Goal: Transaction & Acquisition: Purchase product/service

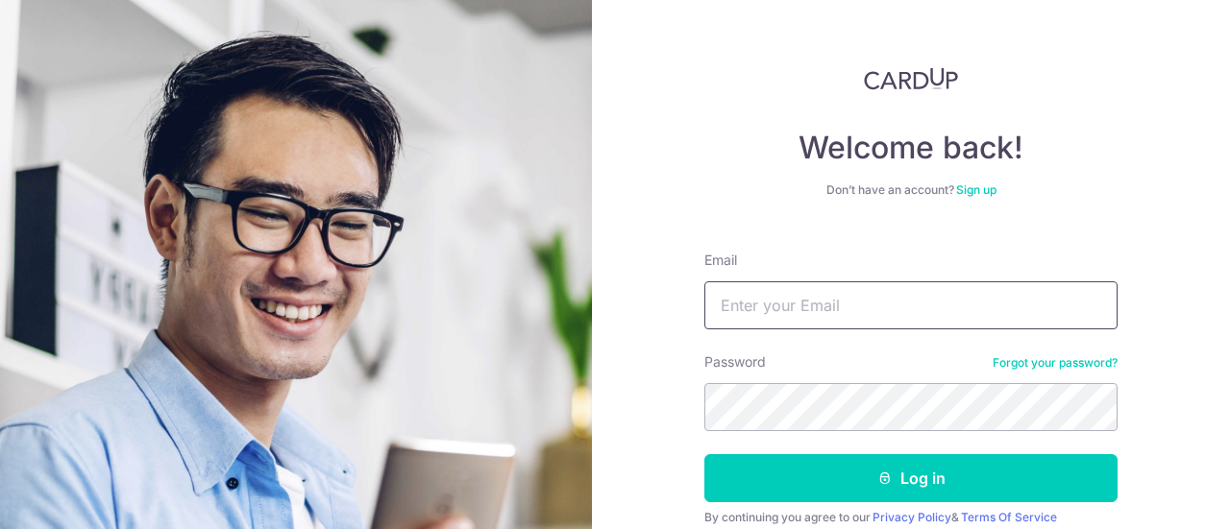
type input "[EMAIL_ADDRESS][DOMAIN_NAME]"
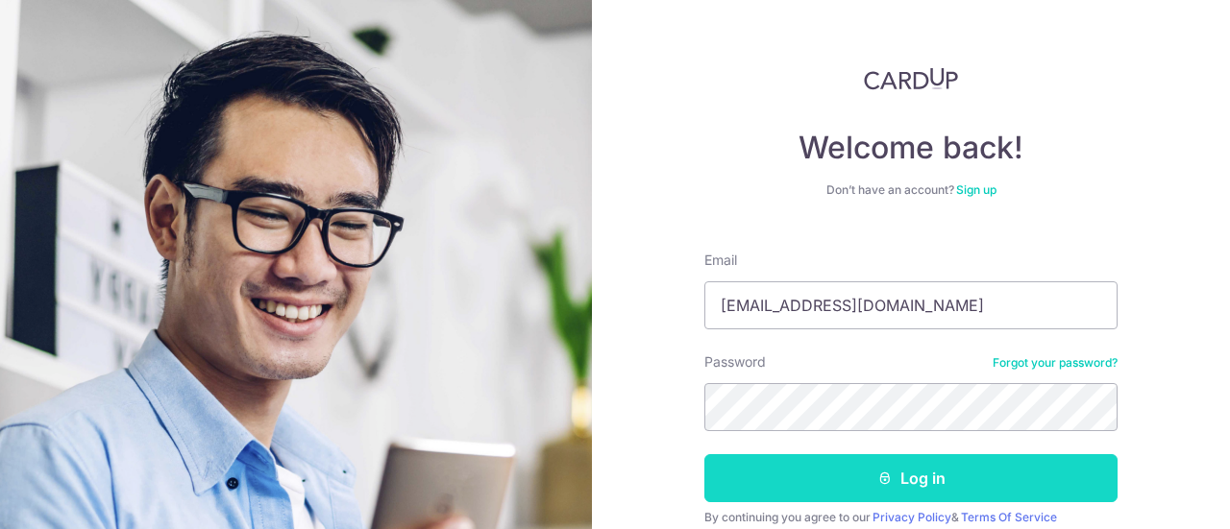
click at [930, 494] on button "Log in" at bounding box center [910, 478] width 413 height 48
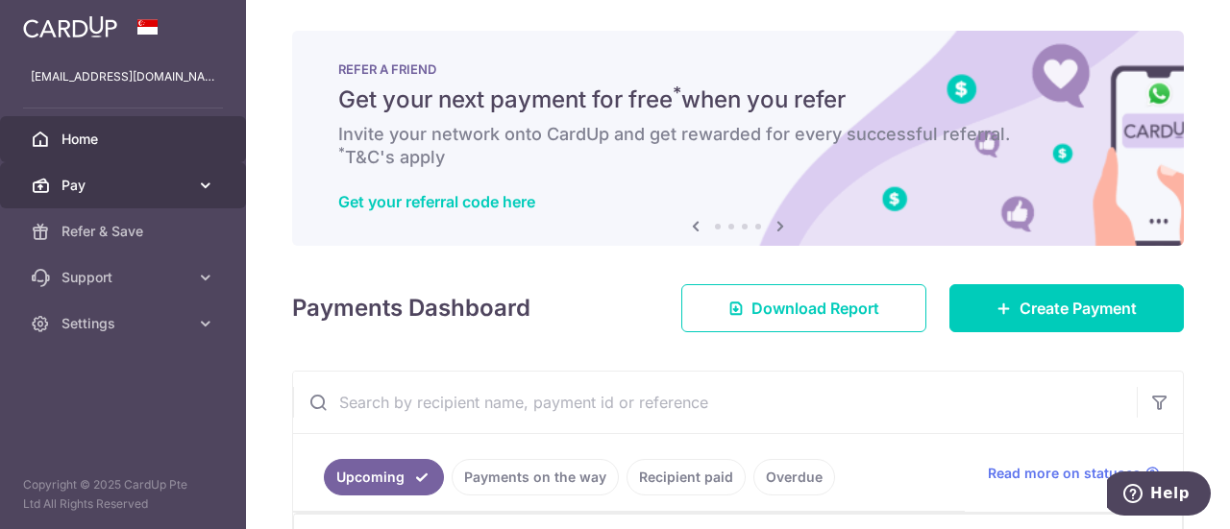
click at [129, 174] on link "Pay" at bounding box center [123, 185] width 246 height 46
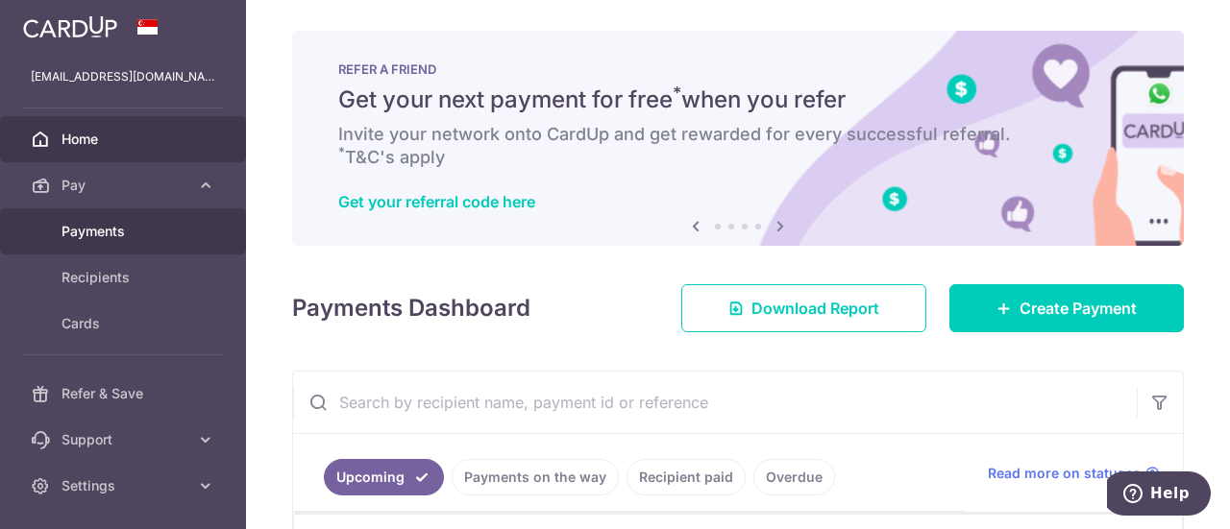
click at [126, 229] on span "Payments" at bounding box center [124, 231] width 127 height 19
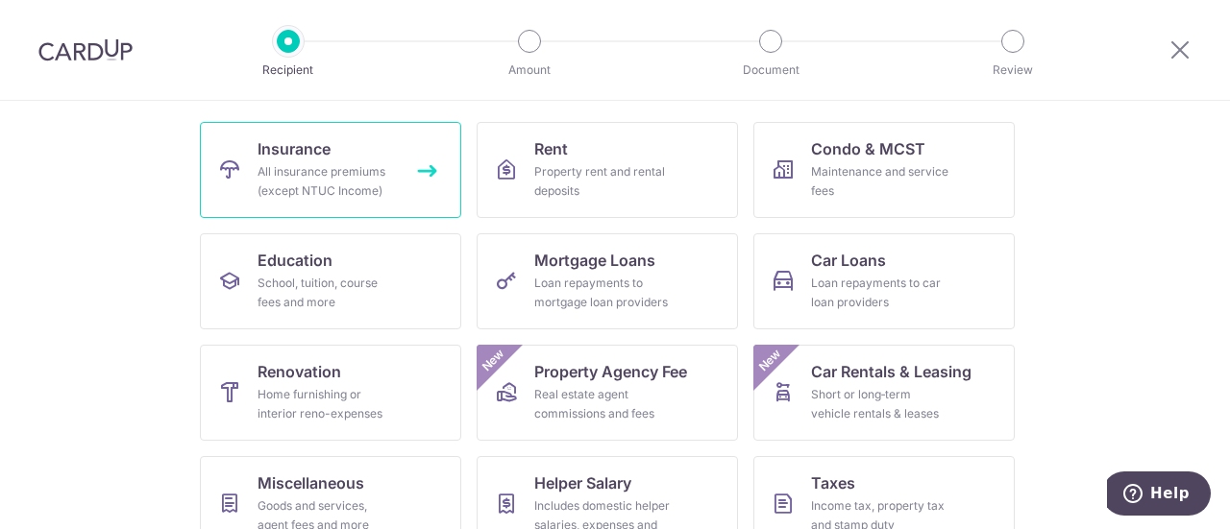
scroll to position [192, 0]
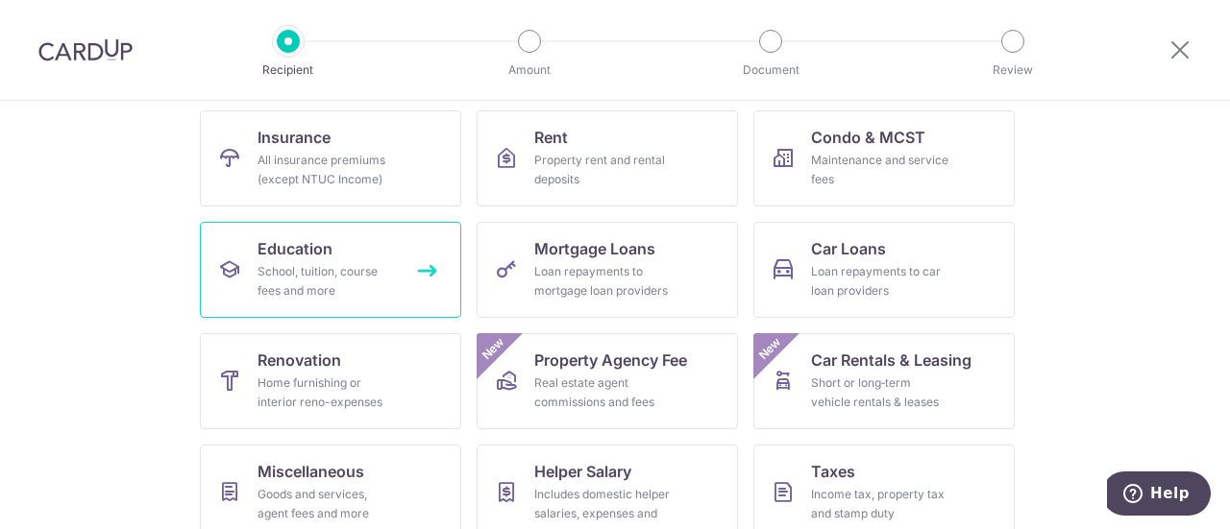
click at [382, 277] on div "School, tuition, course fees and more" at bounding box center [326, 281] width 138 height 38
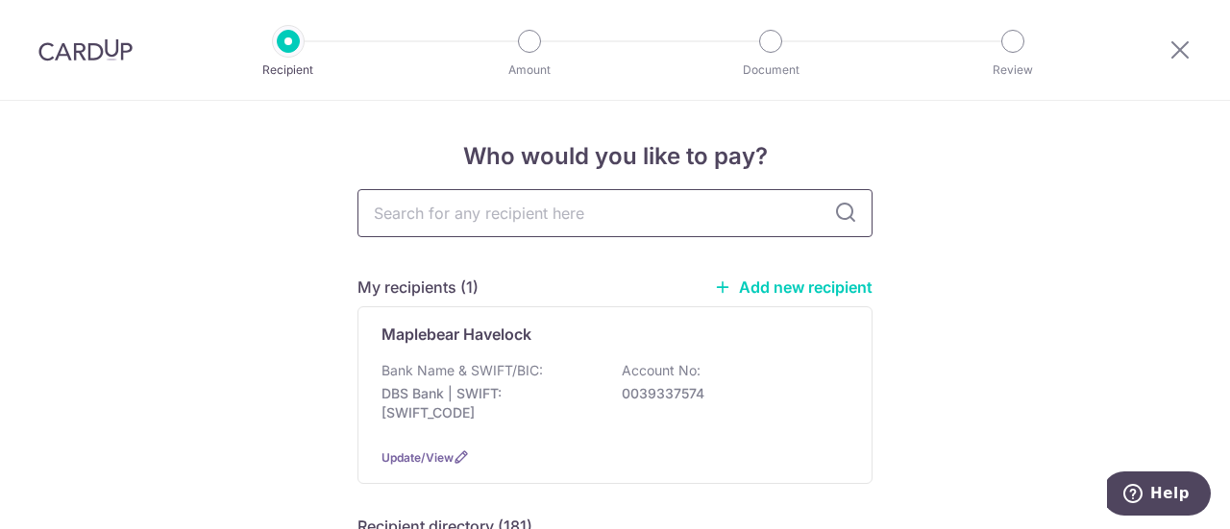
click at [461, 225] on input "text" at bounding box center [614, 213] width 515 height 48
type input "n"
type input "berries"
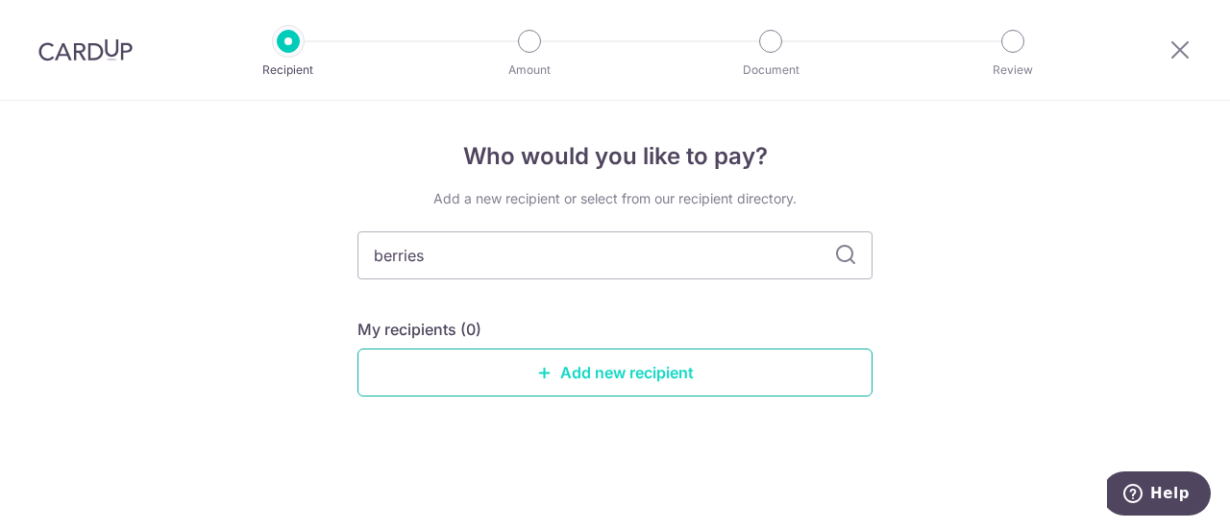
click at [557, 370] on link "Add new recipient" at bounding box center [614, 373] width 515 height 48
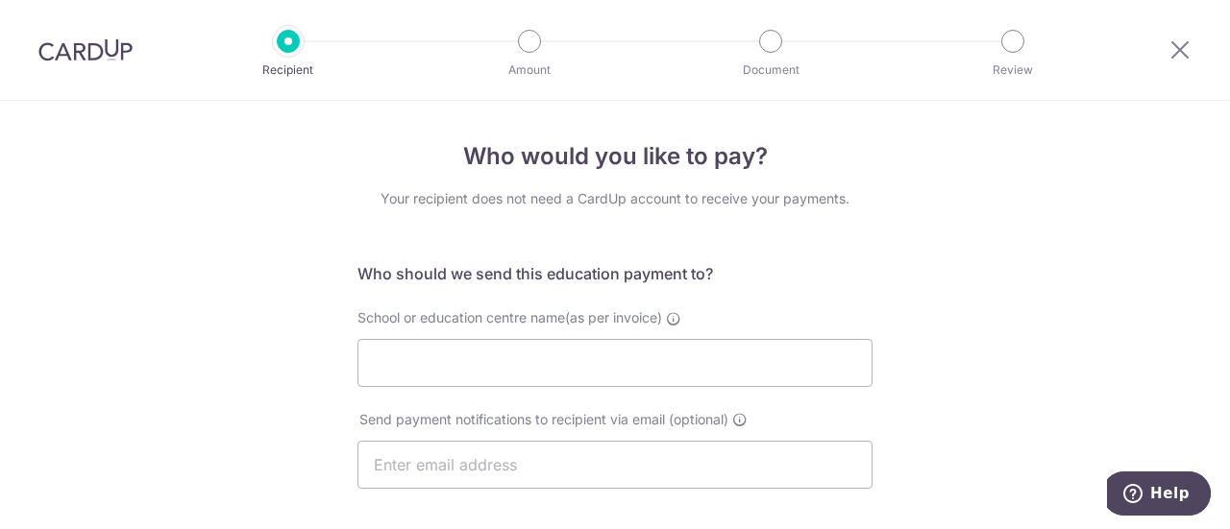
scroll to position [96, 0]
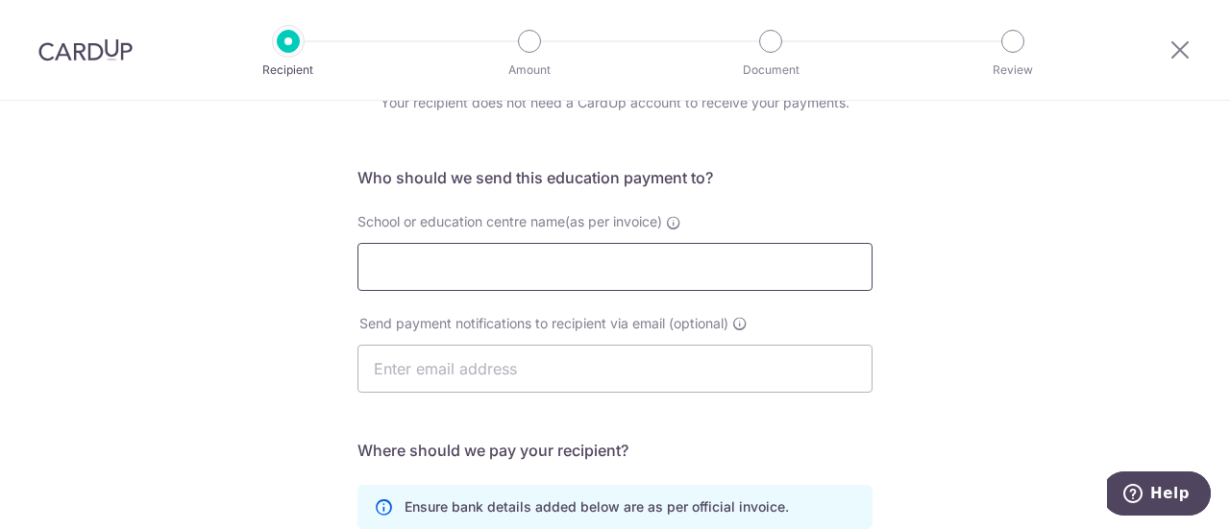
click at [518, 277] on input "School or education centre name(as per invoice)" at bounding box center [614, 267] width 515 height 48
paste input "Berries World of Learning School (TAS) Pte Ltd"
type input "Berries World of Learning School (TAS) Pte Ltd"
click at [500, 380] on input "text" at bounding box center [614, 369] width 515 height 48
click at [978, 350] on div "Who would you like to pay? Your recipient does not need a CardUp account to rec…" at bounding box center [615, 462] width 1230 height 915
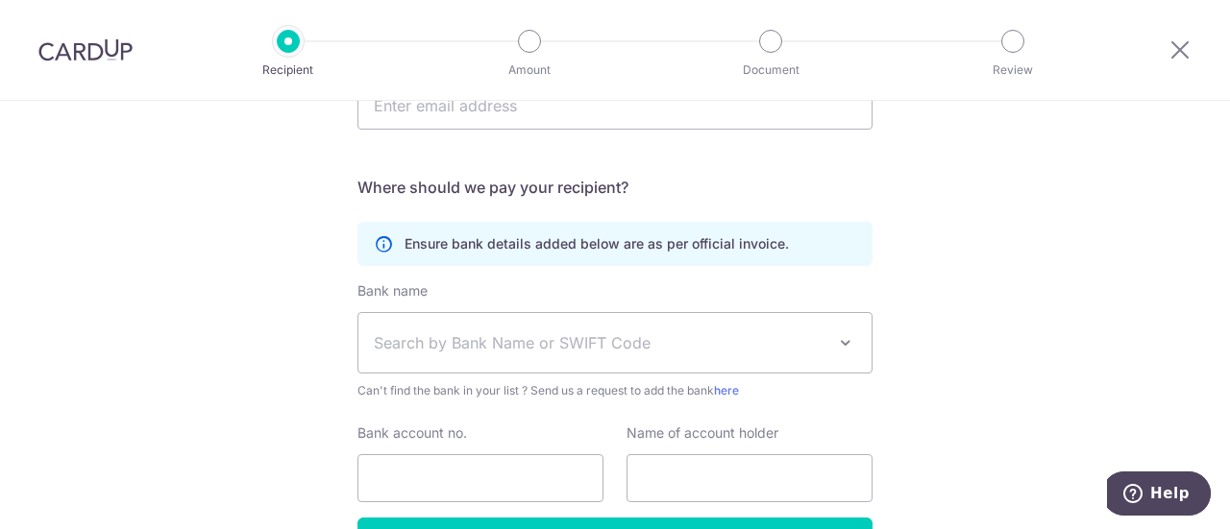
scroll to position [480, 0]
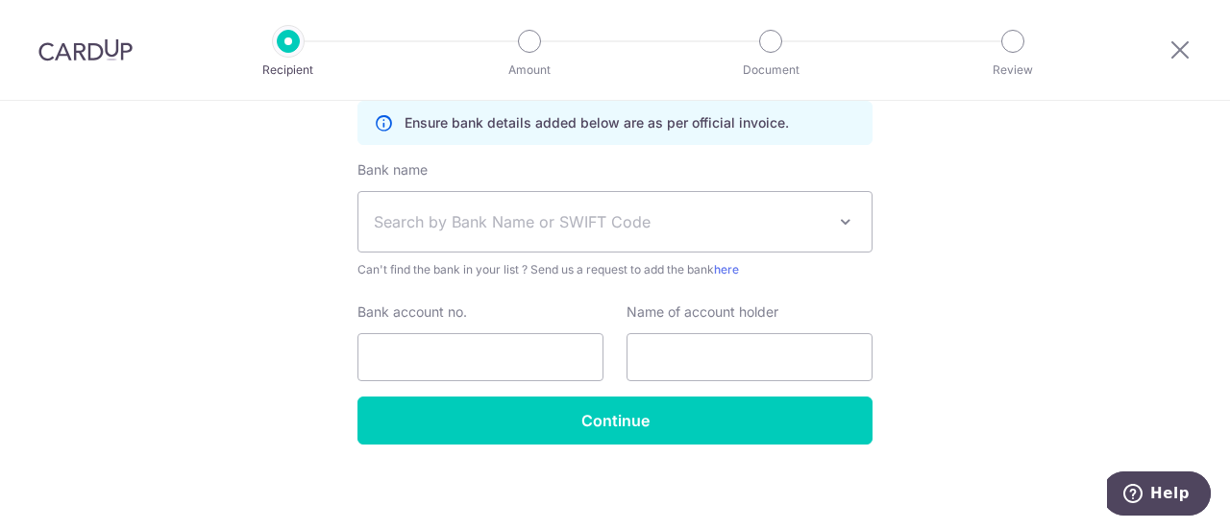
click at [696, 236] on span "Search by Bank Name or SWIFT Code" at bounding box center [614, 222] width 513 height 60
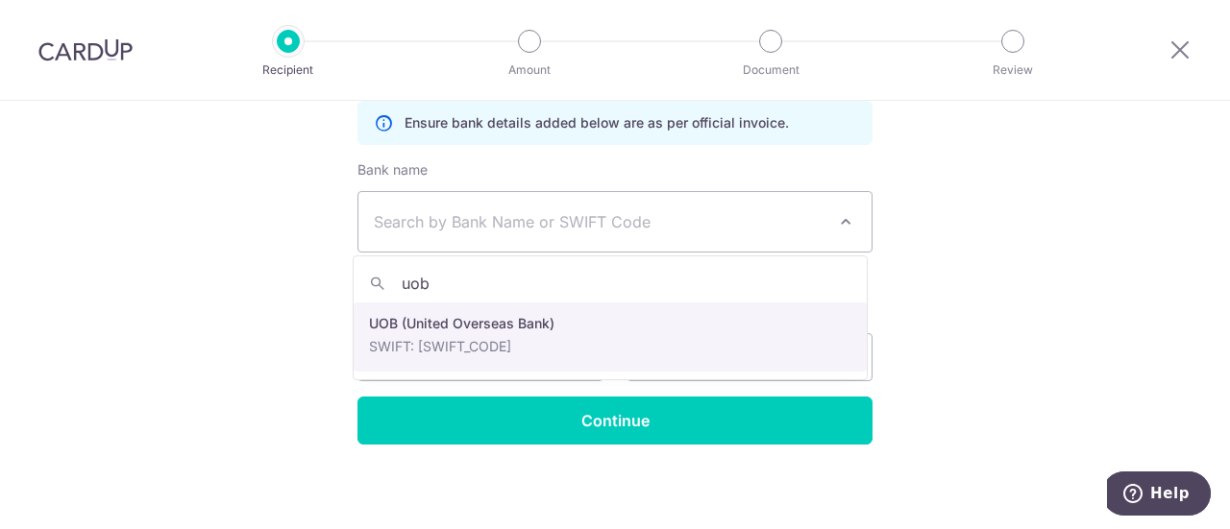
type input "uob"
select select "18"
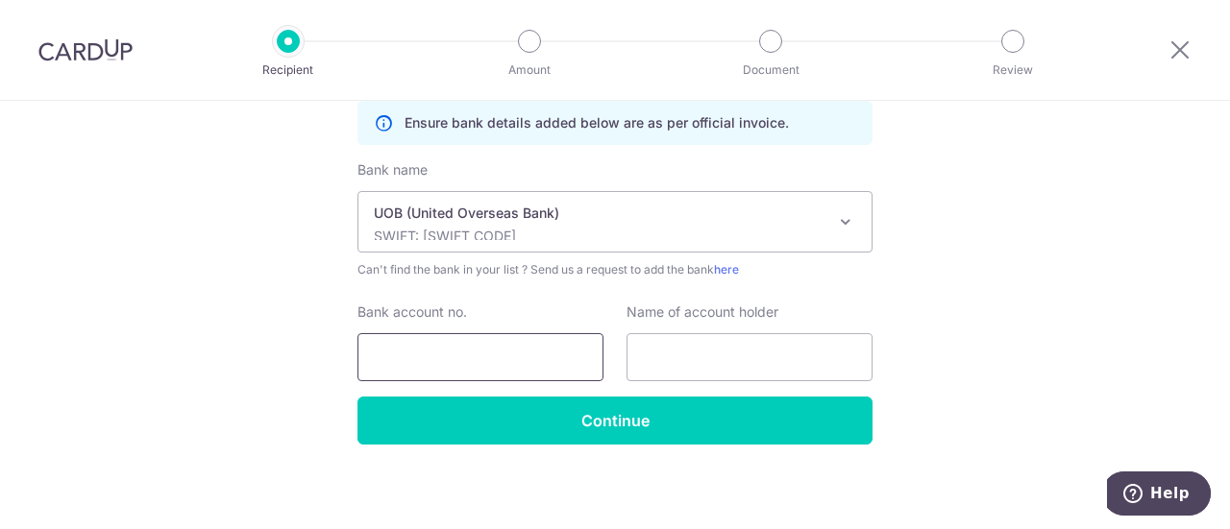
click at [538, 339] on input "Bank account no." at bounding box center [480, 357] width 246 height 48
click at [560, 350] on input "Bank account no." at bounding box center [480, 357] width 246 height 48
paste input "3493199208"
type input "3493199208"
click at [711, 354] on input "text" at bounding box center [749, 357] width 246 height 48
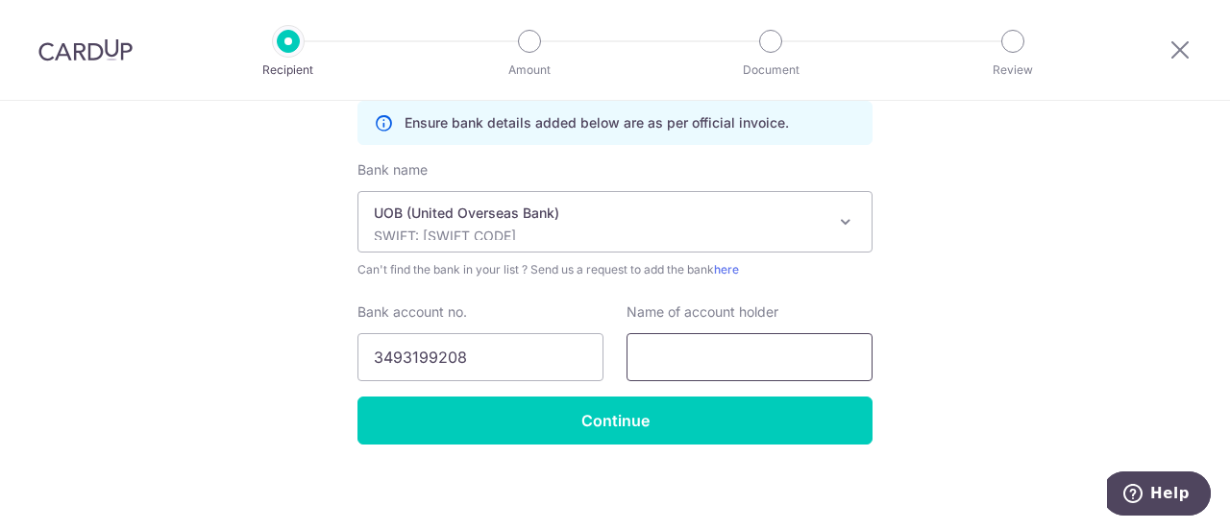
click at [772, 348] on input "text" at bounding box center [749, 357] width 246 height 48
paste input "Berries World of Learning School (TAS) Pte Ltd"
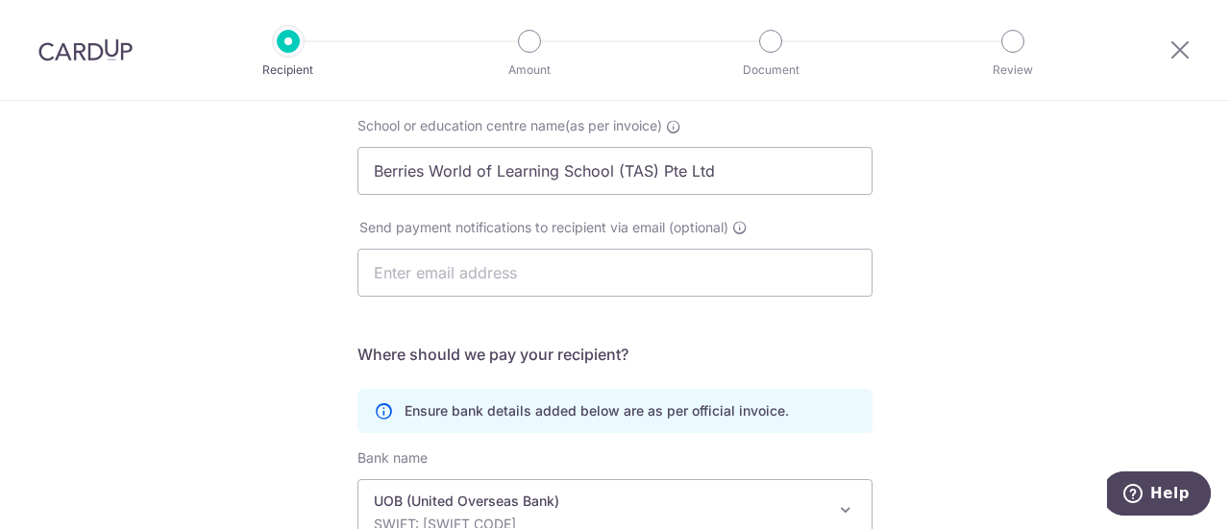
scroll to position [96, 0]
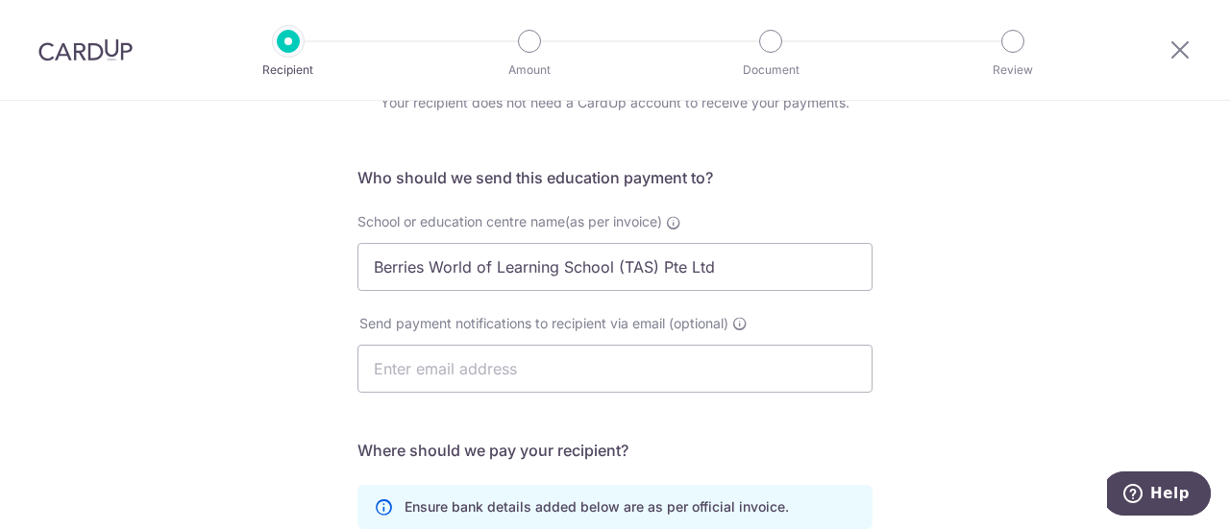
type input "Berries World of Learning School (TAS) Pte Ltd"
drag, startPoint x: 730, startPoint y: 270, endPoint x: 231, endPoint y: 270, distance: 499.6
click at [231, 270] on div "Who would you like to pay? Your recipient does not need a CardUp account to rec…" at bounding box center [615, 462] width 1230 height 915
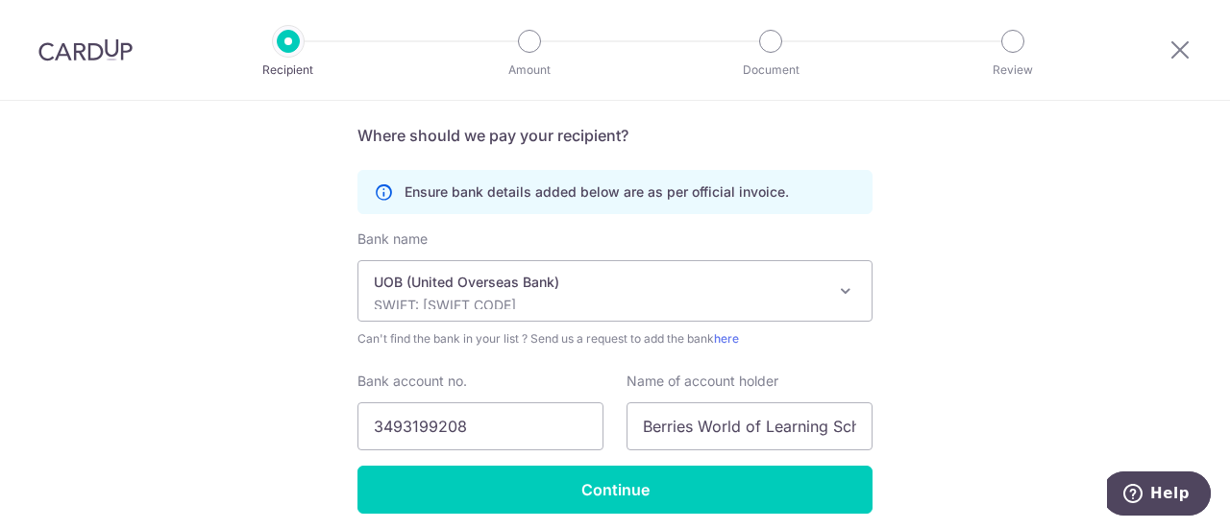
scroll to position [480, 0]
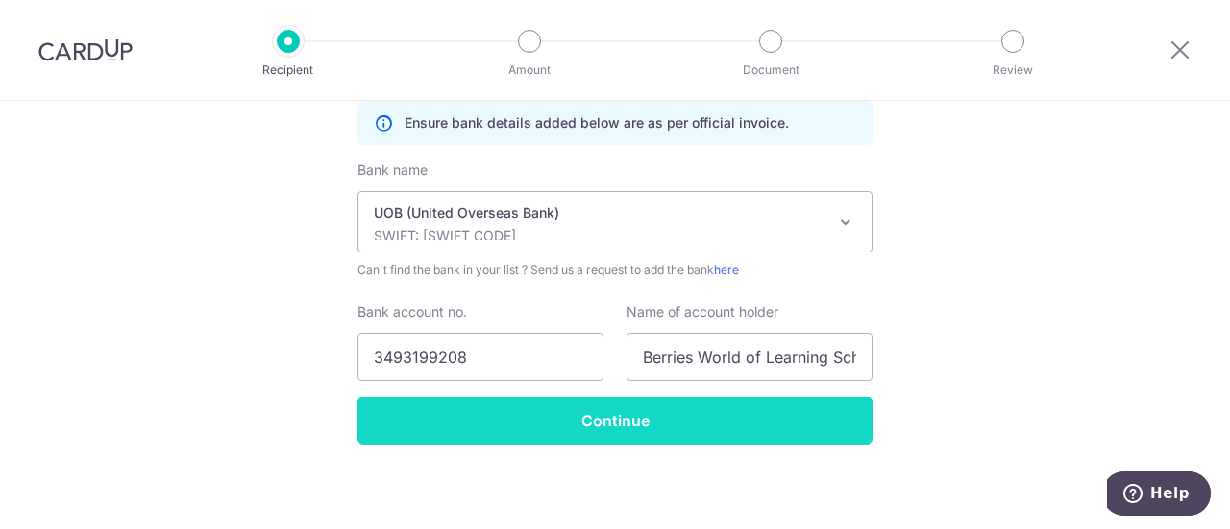
click at [799, 414] on input "Continue" at bounding box center [614, 421] width 515 height 48
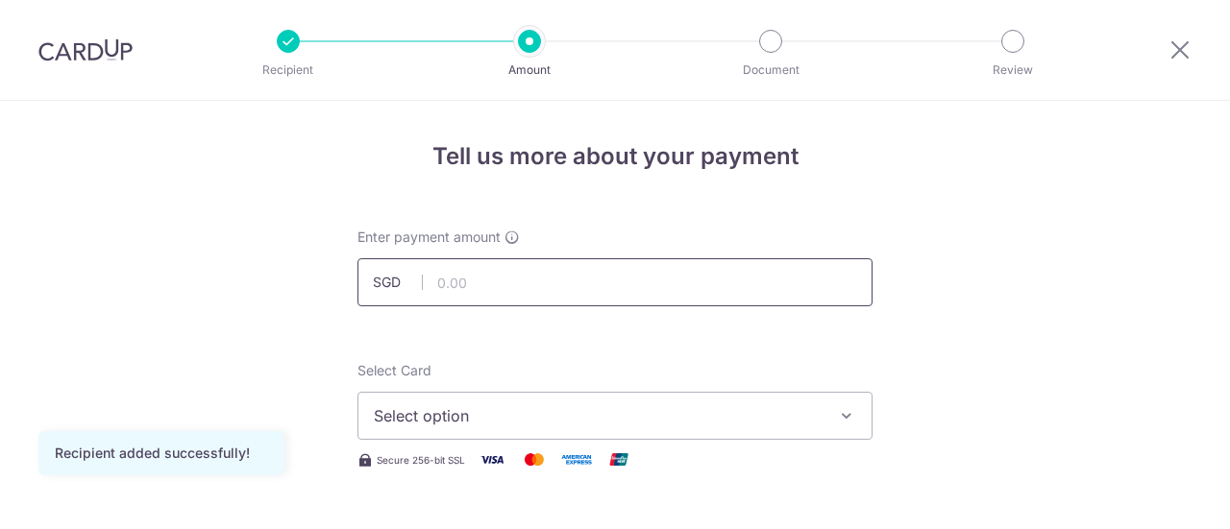
click at [646, 296] on input "text" at bounding box center [614, 282] width 515 height 48
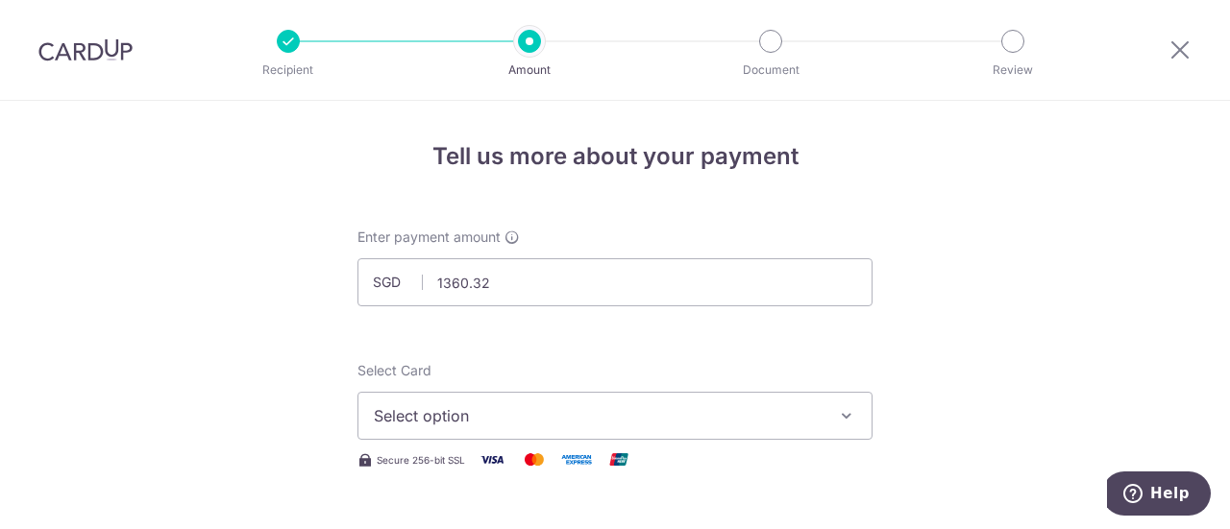
type input "1,360.32"
click at [746, 414] on span "Select option" at bounding box center [598, 415] width 448 height 23
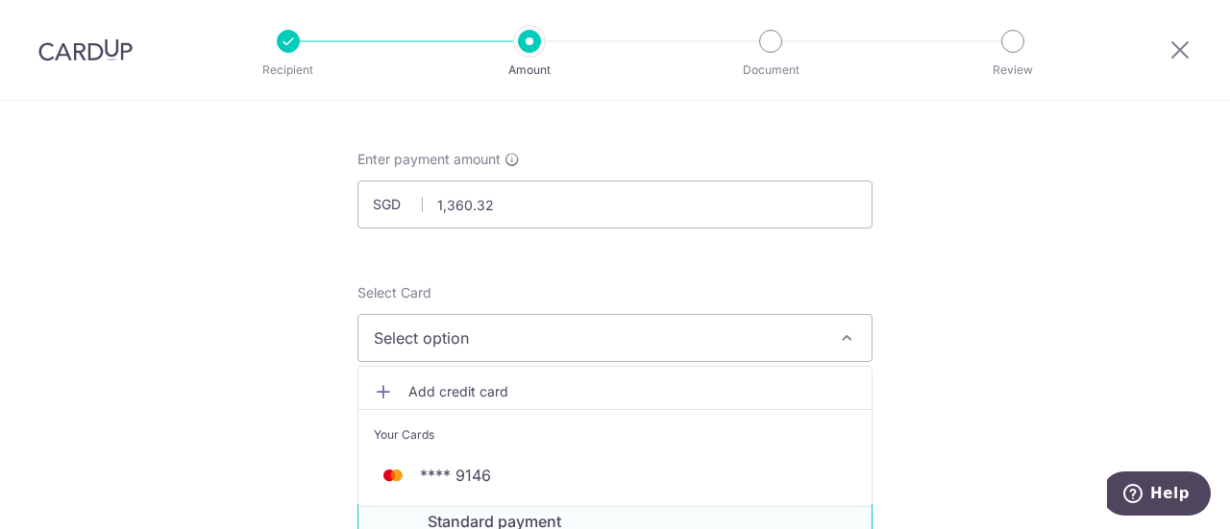
scroll to position [192, 0]
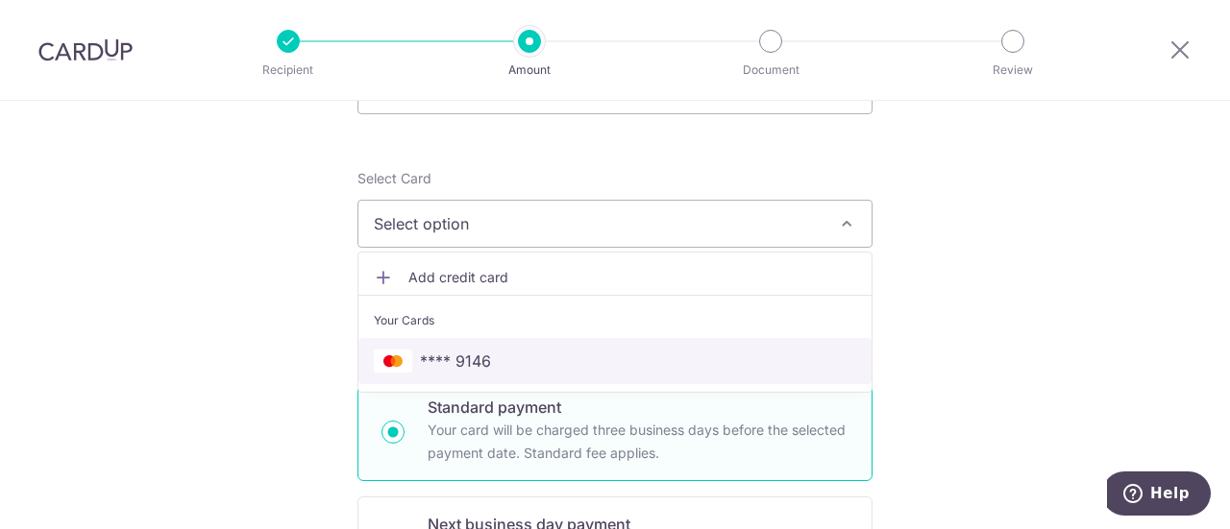
click at [666, 365] on span "**** 9146" at bounding box center [615, 361] width 482 height 23
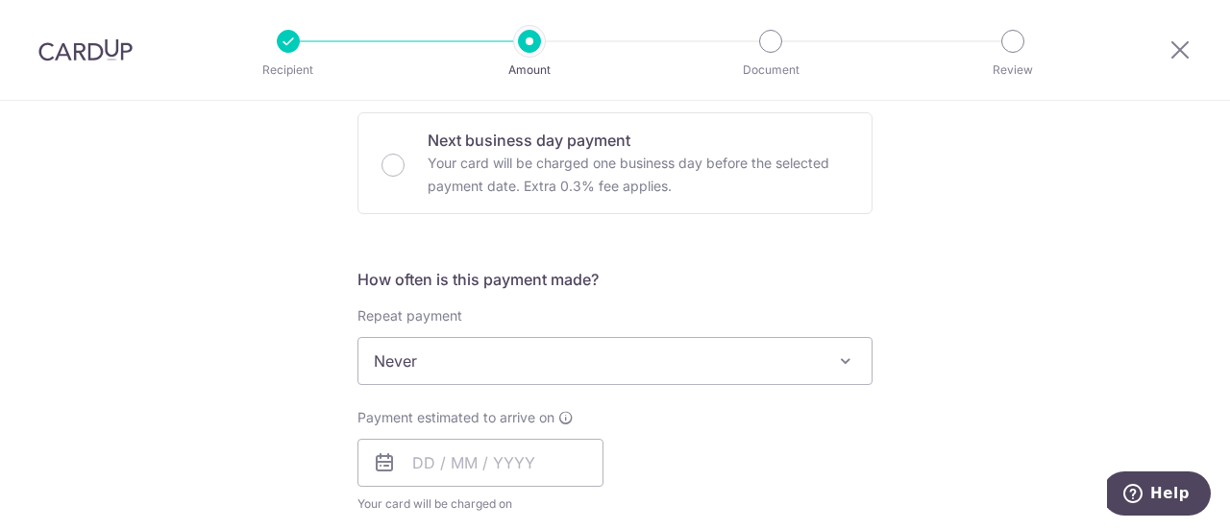
scroll to position [769, 0]
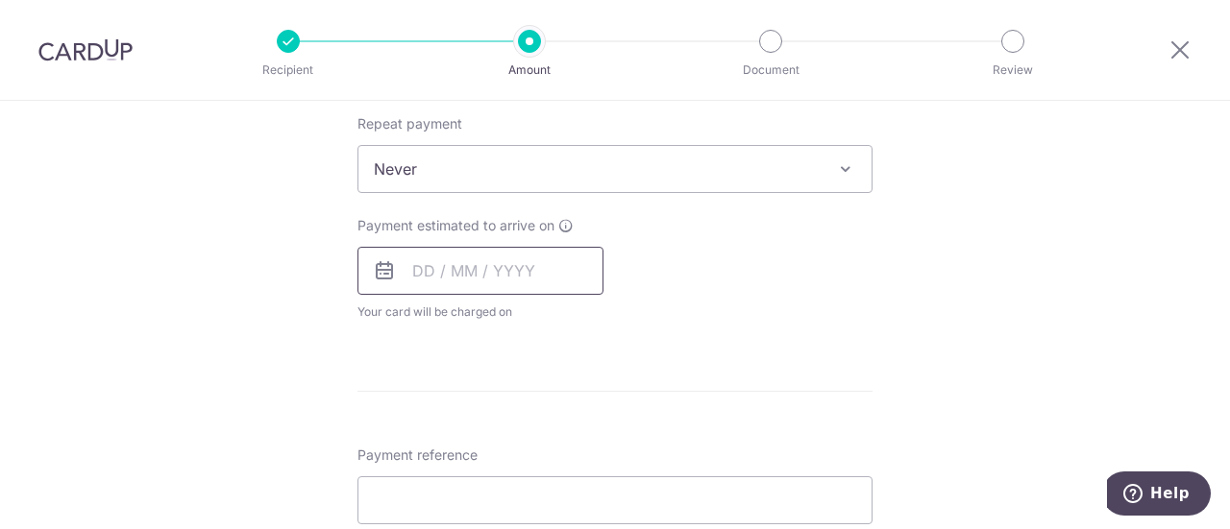
click at [527, 282] on input "text" at bounding box center [480, 271] width 246 height 48
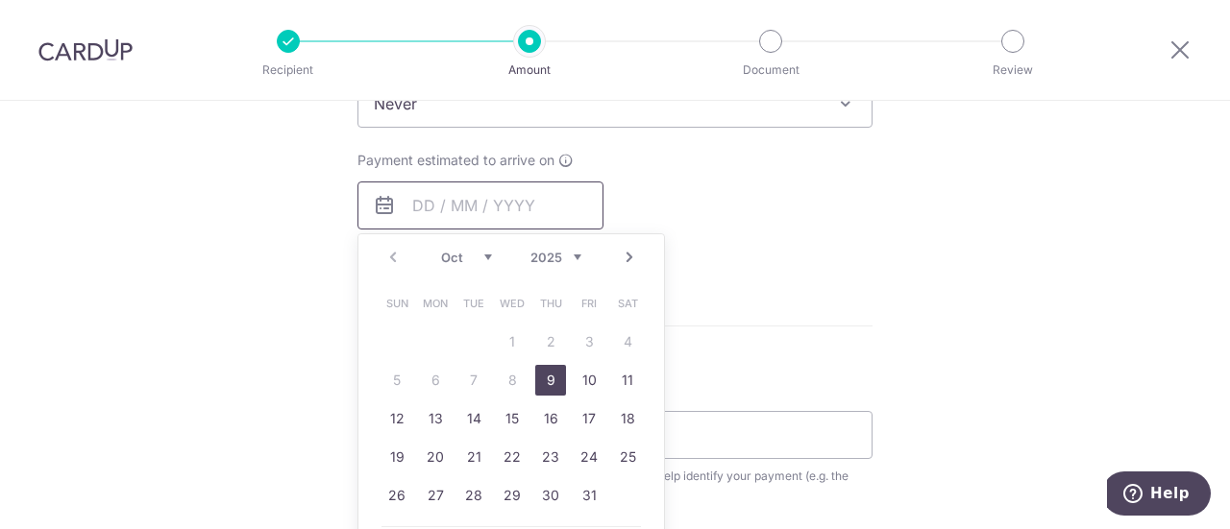
scroll to position [865, 0]
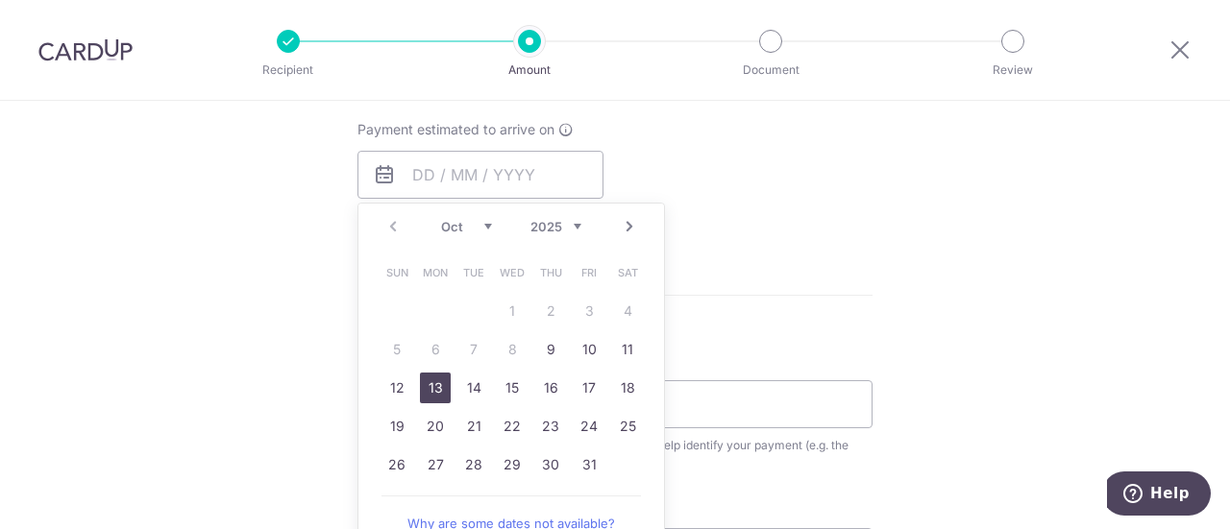
click at [440, 386] on link "13" at bounding box center [435, 388] width 31 height 31
type input "[DATE]"
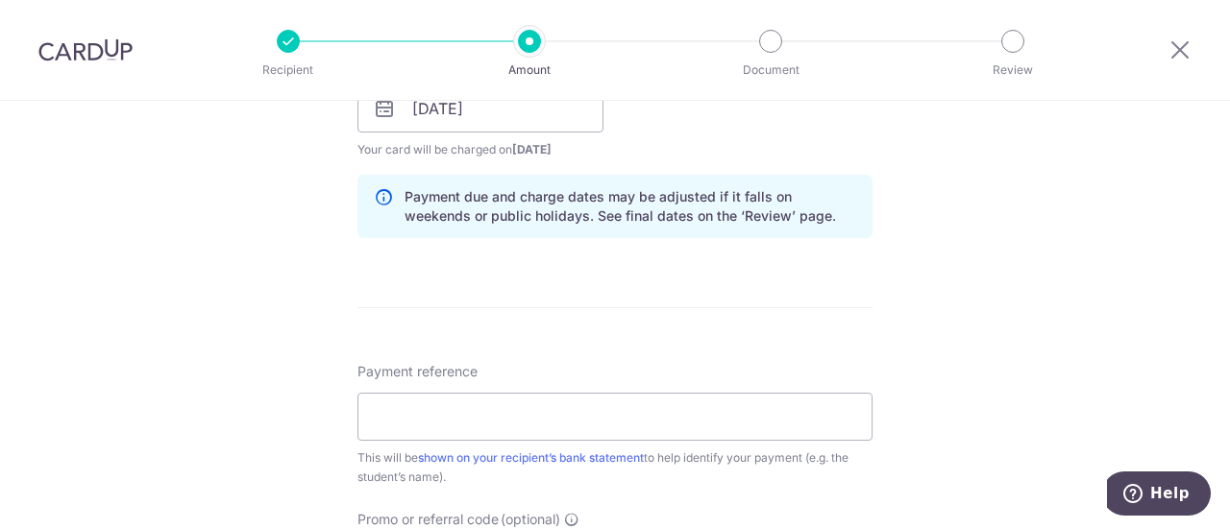
scroll to position [961, 0]
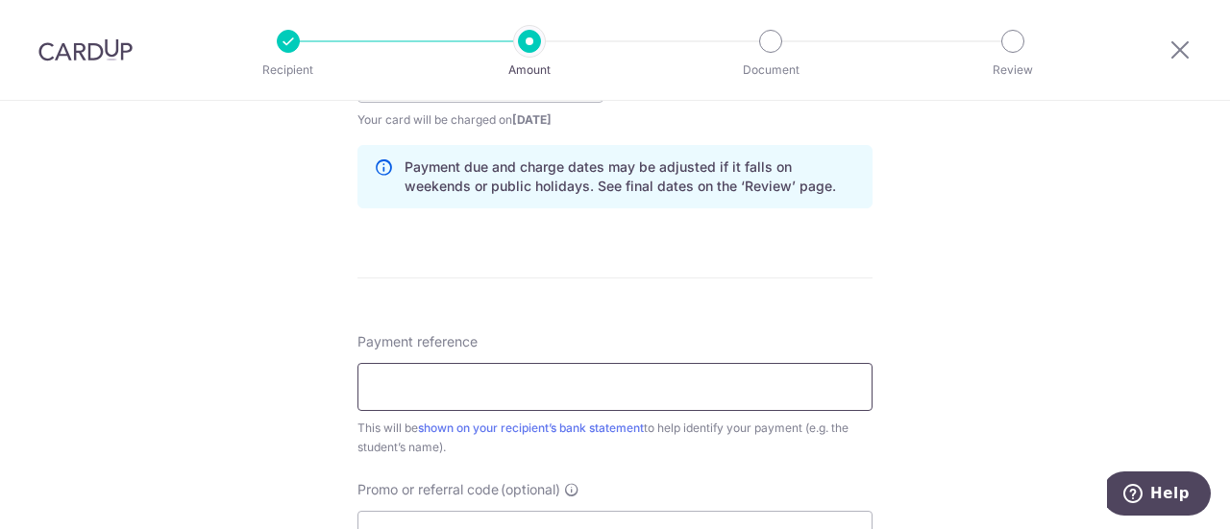
click at [553, 373] on input "Payment reference" at bounding box center [614, 387] width 515 height 48
click at [648, 391] on input "Payment reference" at bounding box center [614, 387] width 515 height 48
paste input "TA-I25000555"
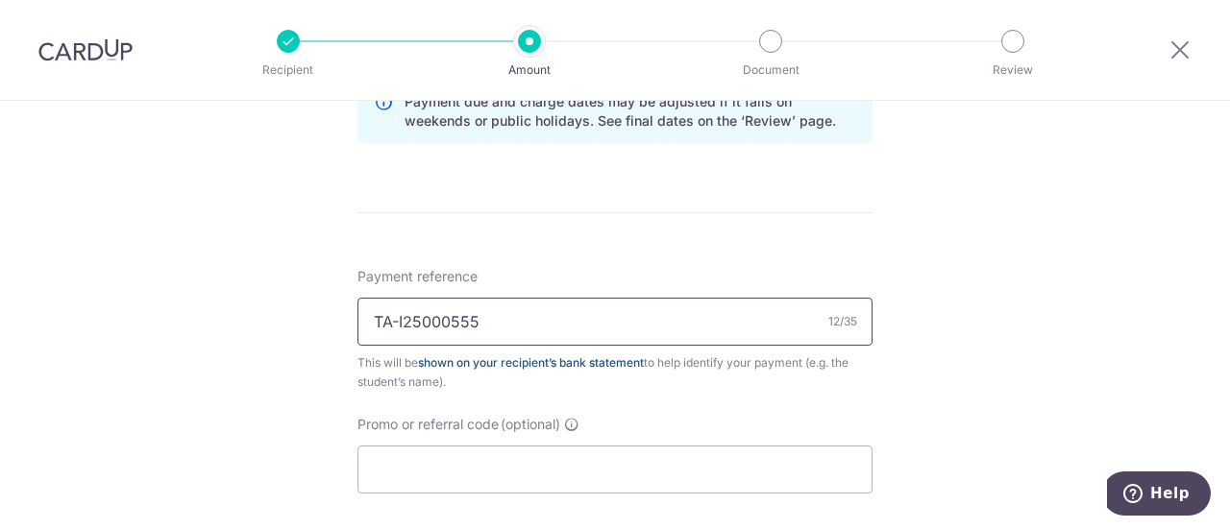
scroll to position [1057, 0]
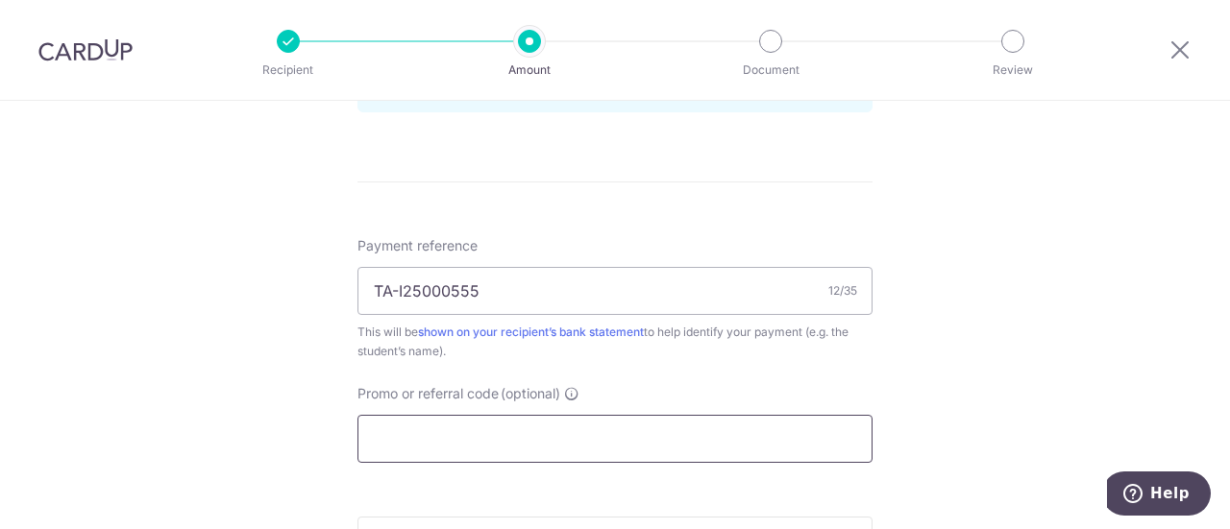
click at [451, 429] on input "Promo or referral code (optional)" at bounding box center [614, 439] width 515 height 48
click at [507, 278] on input "TA-I25000555" at bounding box center [614, 291] width 515 height 48
click at [529, 283] on input "TA-I25000555 [PERSON_NAME] [PERSON_NAME]" at bounding box center [614, 291] width 515 height 48
click at [648, 299] on input "TA-I25000555 [PERSON_NAME]" at bounding box center [614, 291] width 515 height 48
type input "TA-I25000555 [PERSON_NAME]"
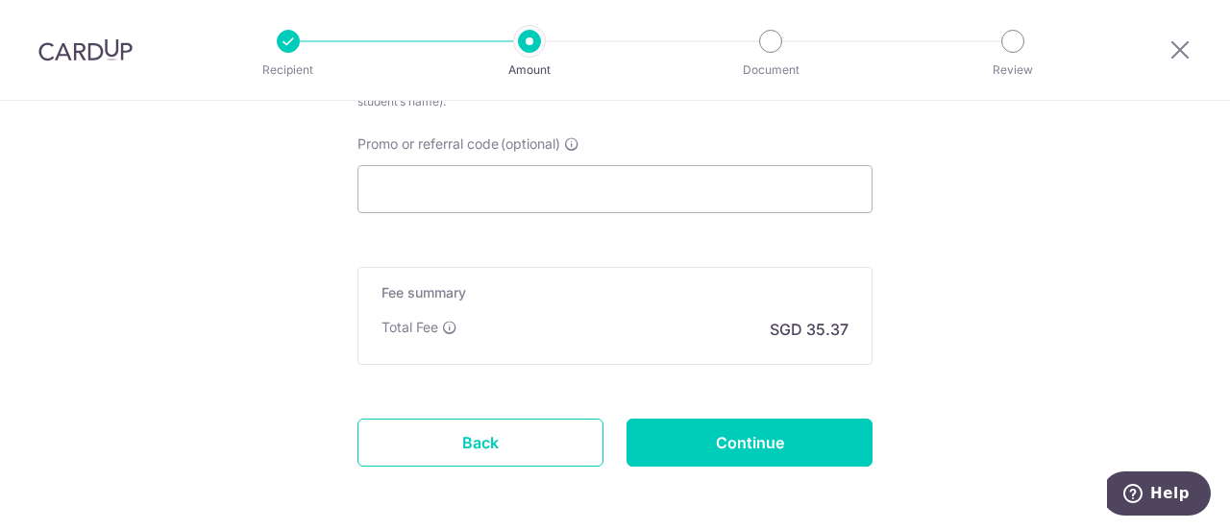
scroll to position [1345, 0]
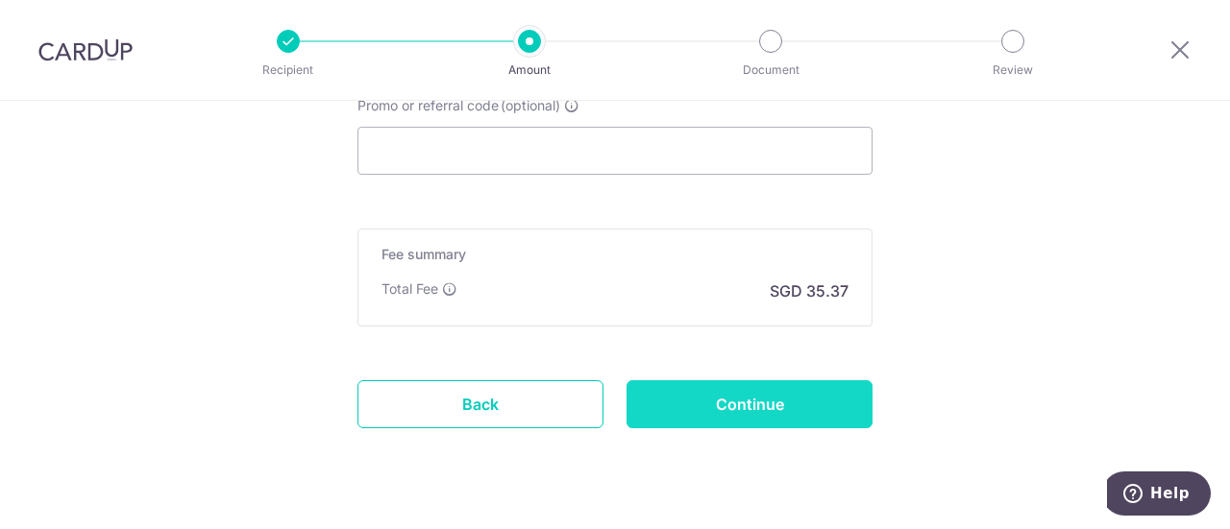
click at [698, 404] on input "Continue" at bounding box center [749, 404] width 246 height 48
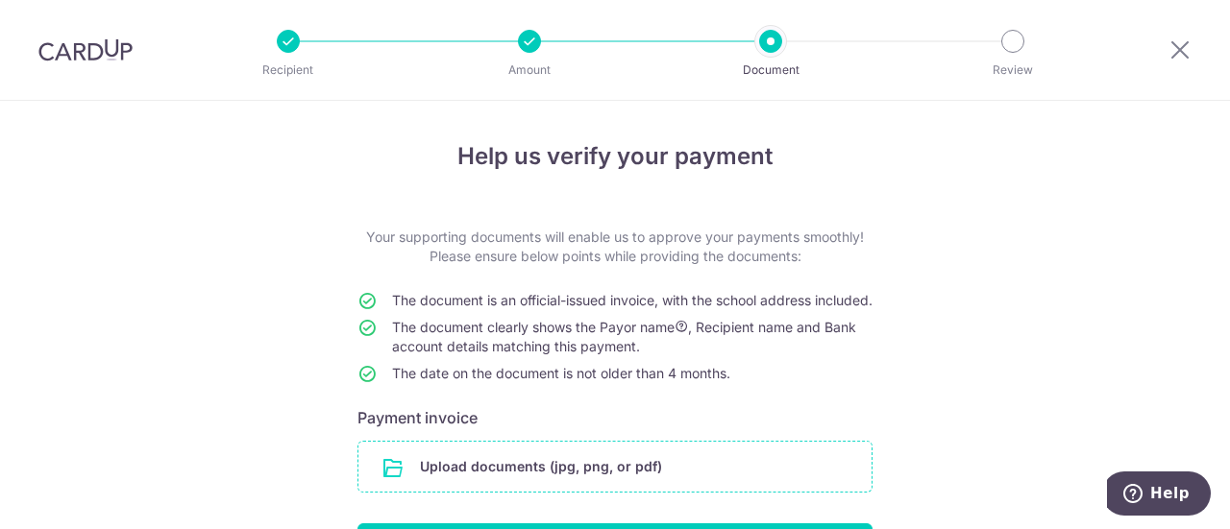
scroll to position [177, 0]
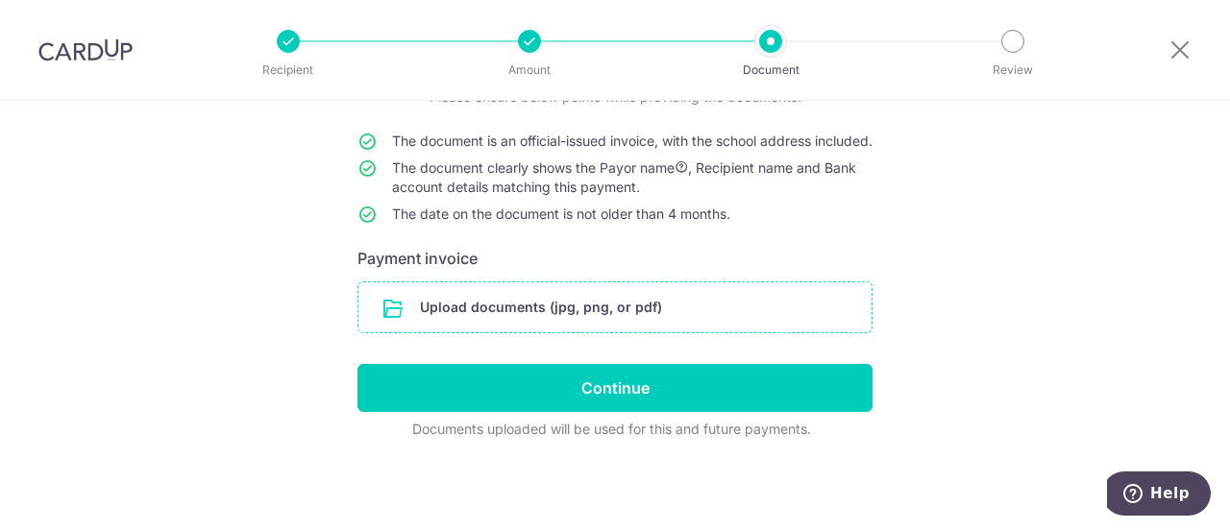
click at [638, 305] on input "file" at bounding box center [614, 307] width 513 height 50
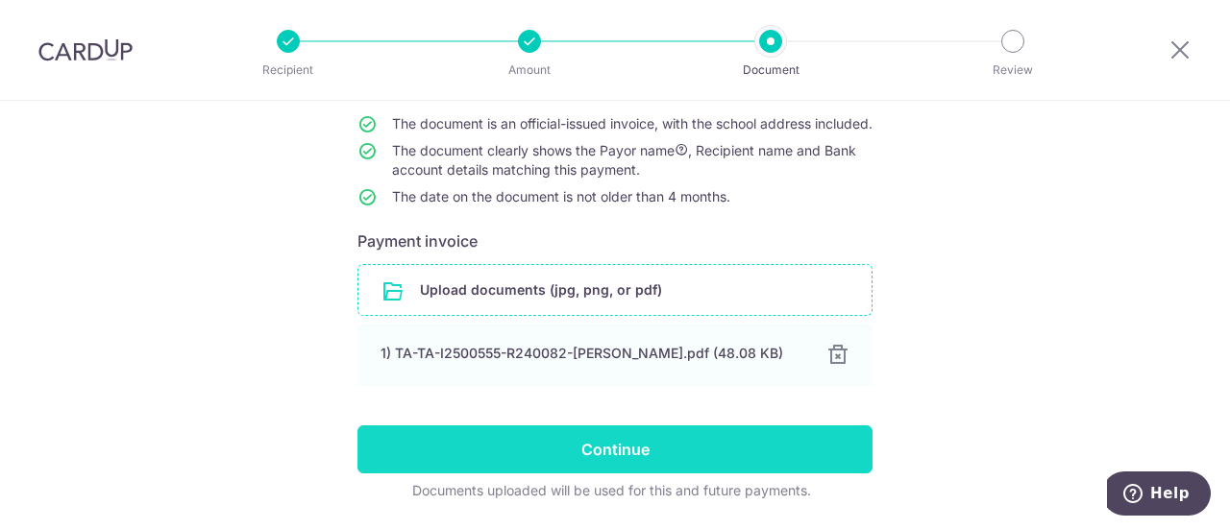
click at [642, 468] on input "Continue" at bounding box center [614, 450] width 515 height 48
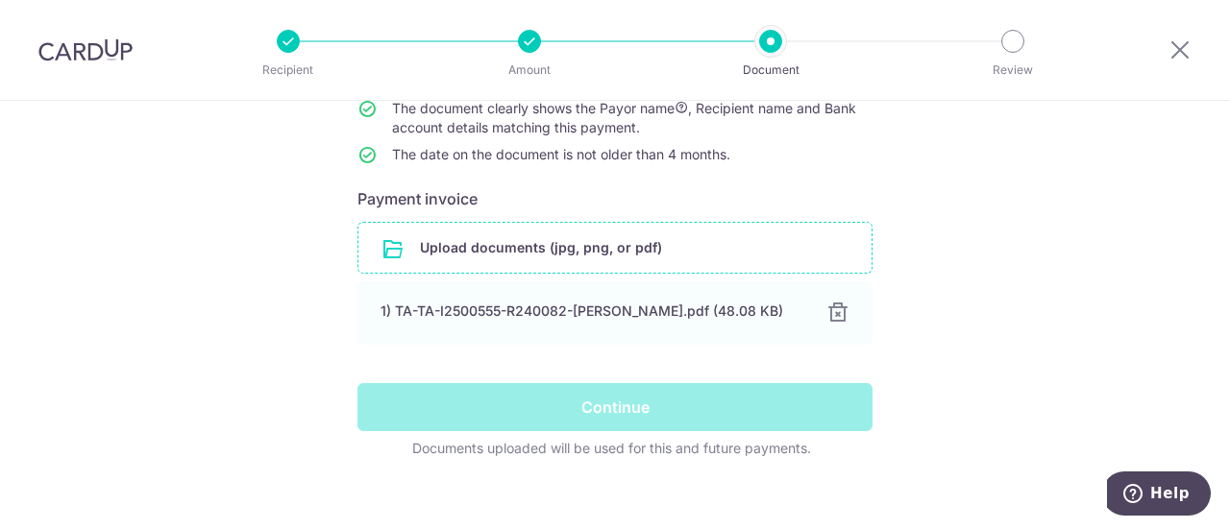
scroll to position [256, 0]
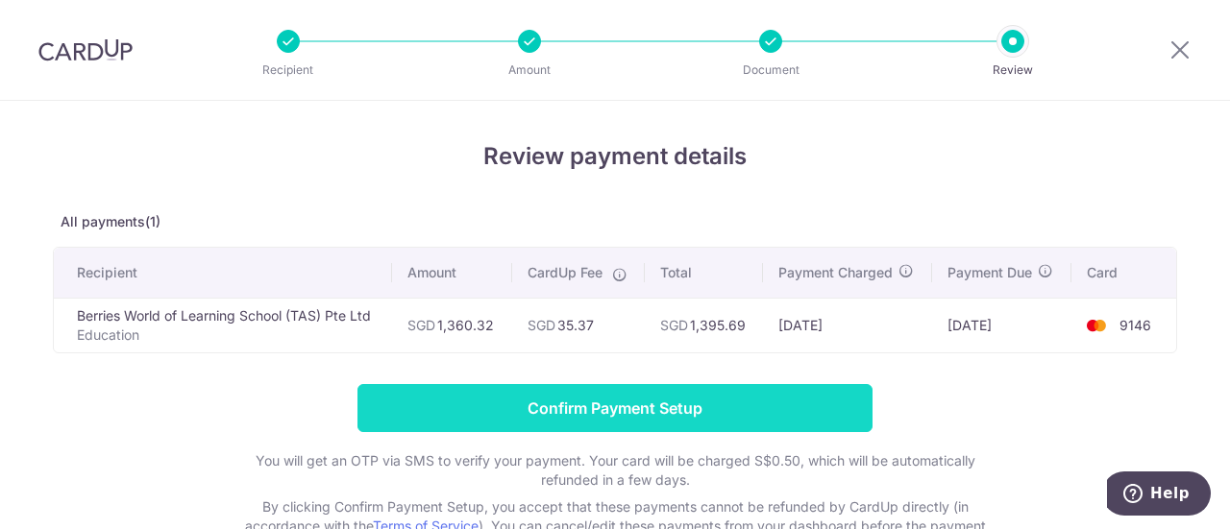
click at [707, 404] on input "Confirm Payment Setup" at bounding box center [614, 408] width 515 height 48
